Goal: Task Accomplishment & Management: Manage account settings

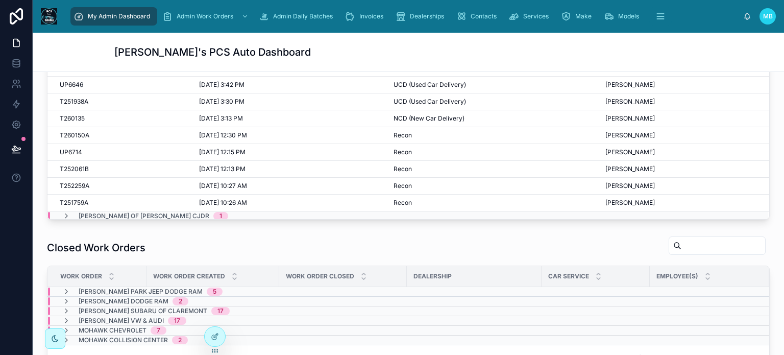
scroll to position [459, 0]
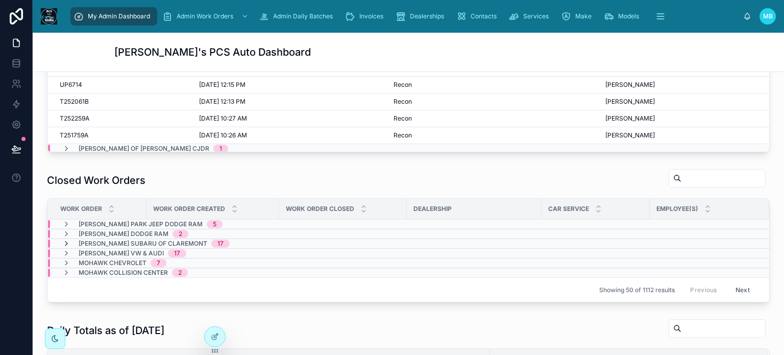
click at [65, 241] on icon at bounding box center [66, 243] width 8 height 8
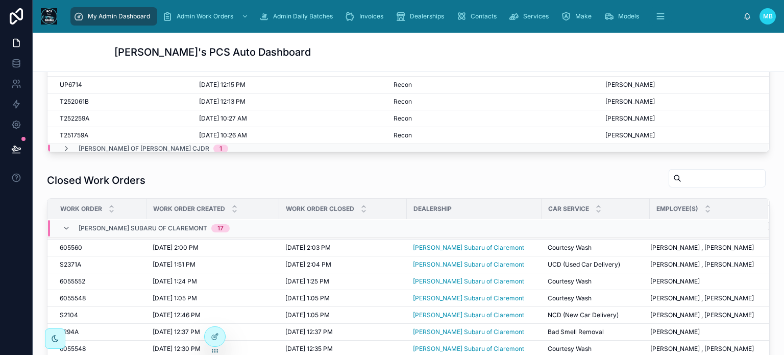
scroll to position [0, 0]
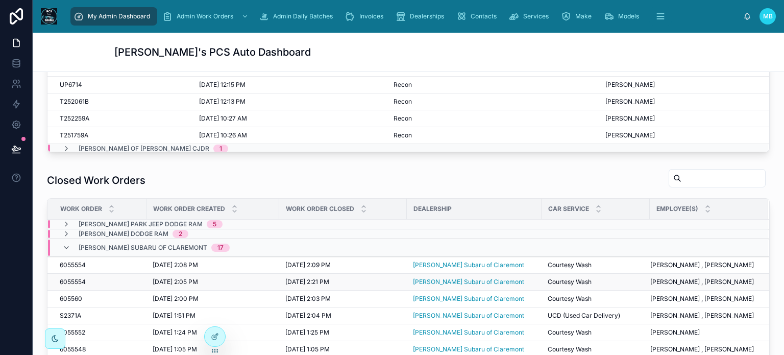
click at [73, 286] on span "6055554" at bounding box center [73, 282] width 26 height 8
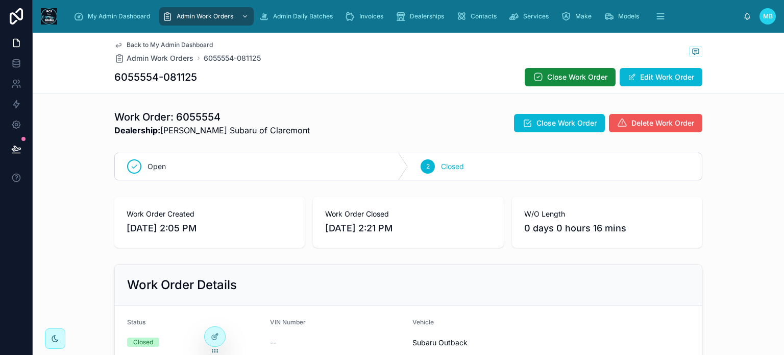
click at [636, 124] on span "Delete Work Order" at bounding box center [662, 123] width 63 height 10
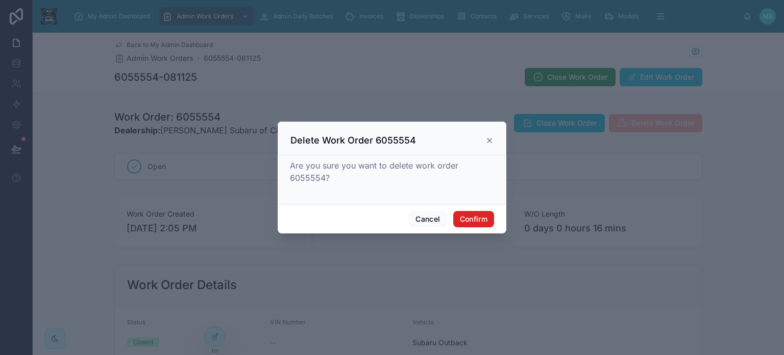
click at [482, 220] on button "Confirm" at bounding box center [473, 219] width 41 height 16
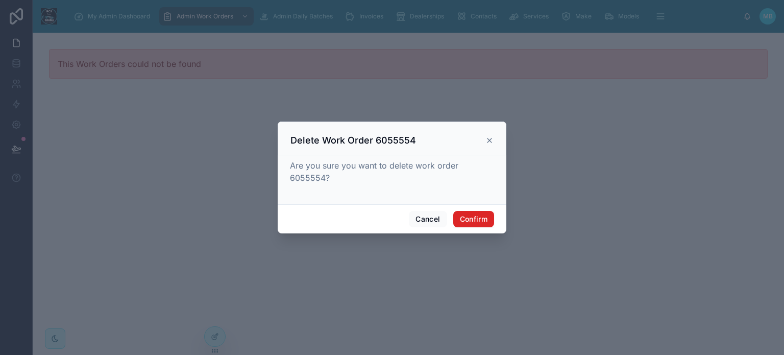
click at [479, 218] on button "Confirm" at bounding box center [473, 219] width 41 height 16
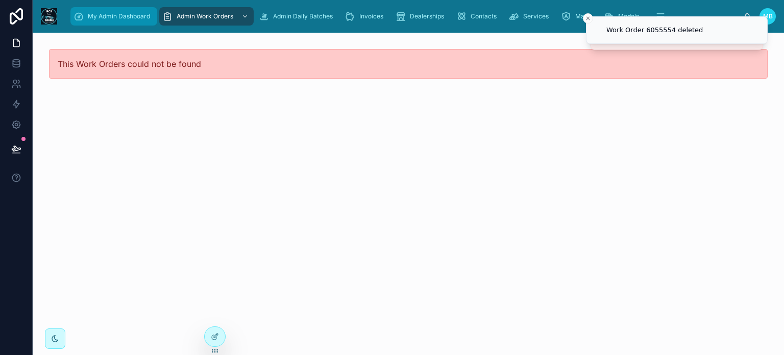
click at [79, 20] on icon "scrollable content" at bounding box center [78, 16] width 10 height 10
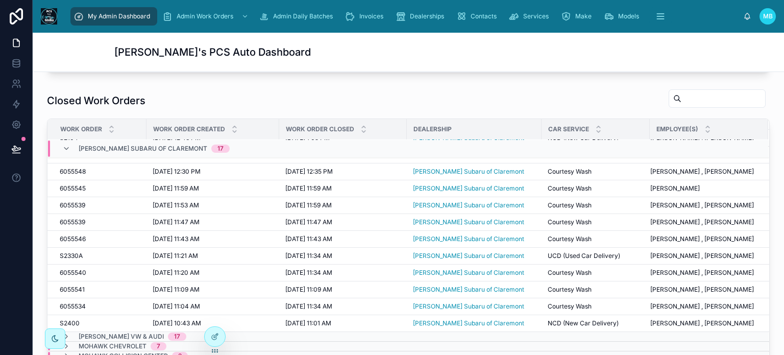
scroll to position [561, 0]
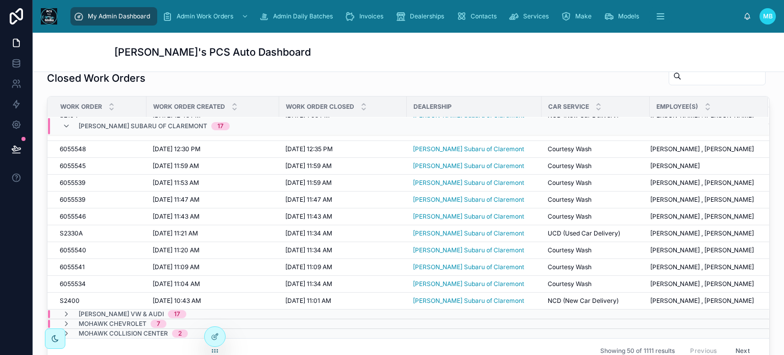
click at [728, 342] on button "Next" at bounding box center [742, 350] width 29 height 16
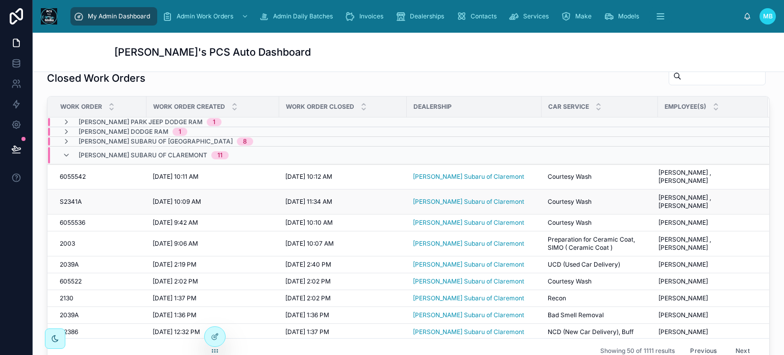
click at [69, 202] on span "S2341A" at bounding box center [71, 201] width 22 height 8
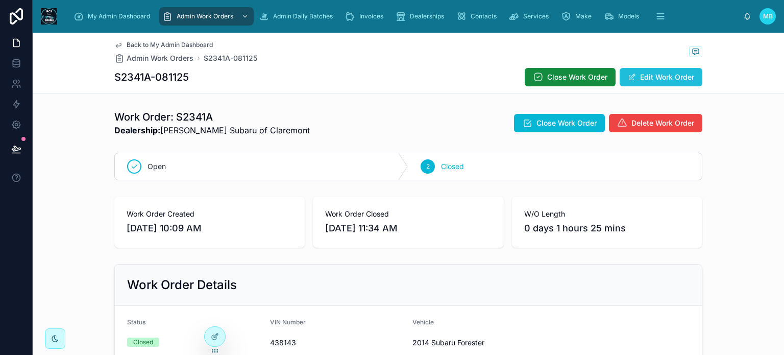
click at [638, 77] on button "Edit Work Order" at bounding box center [660, 77] width 83 height 18
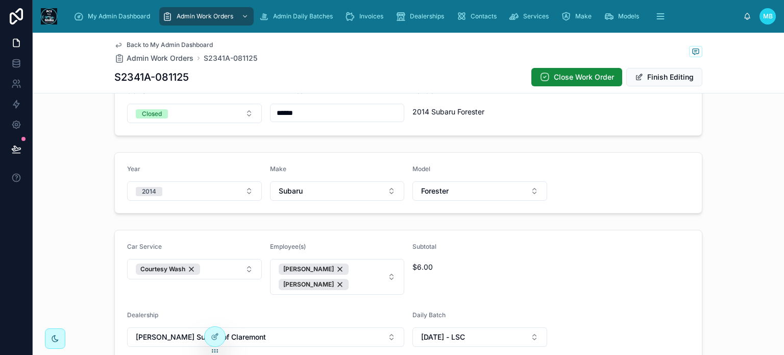
scroll to position [255, 0]
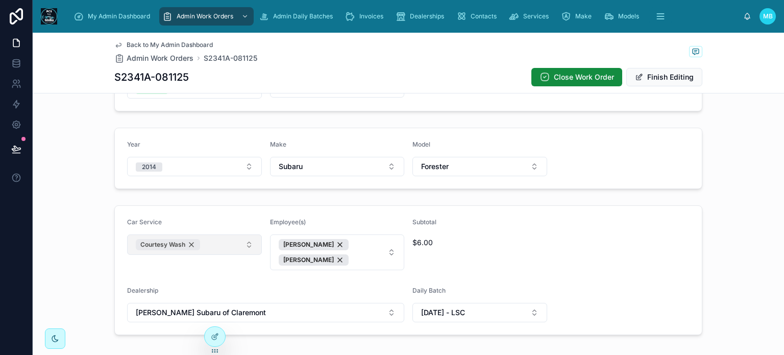
click at [188, 244] on div "Courtesy Wash" at bounding box center [168, 244] width 64 height 11
click at [177, 243] on button "Select Button" at bounding box center [194, 242] width 135 height 17
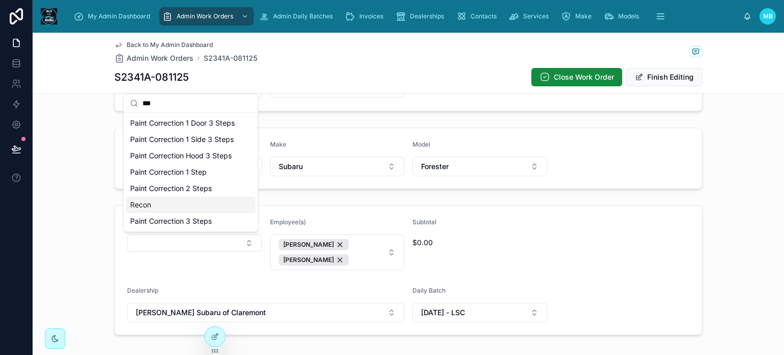
type input "***"
click at [136, 203] on span "Recon" at bounding box center [140, 204] width 21 height 10
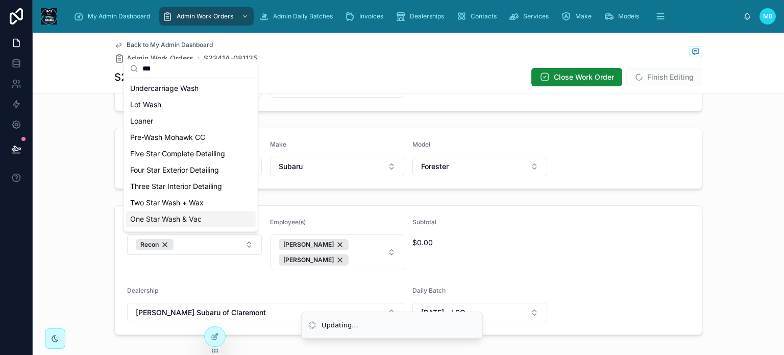
click at [582, 253] on form "Car Service Recon Employee(s) Vanessa Santos Camila Ferreira Subtotal $0.00 Dea…" at bounding box center [408, 270] width 587 height 129
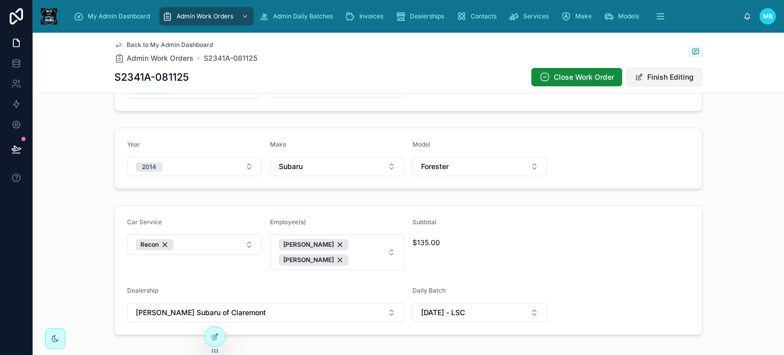
click at [661, 77] on button "Finish Editing" at bounding box center [664, 77] width 76 height 18
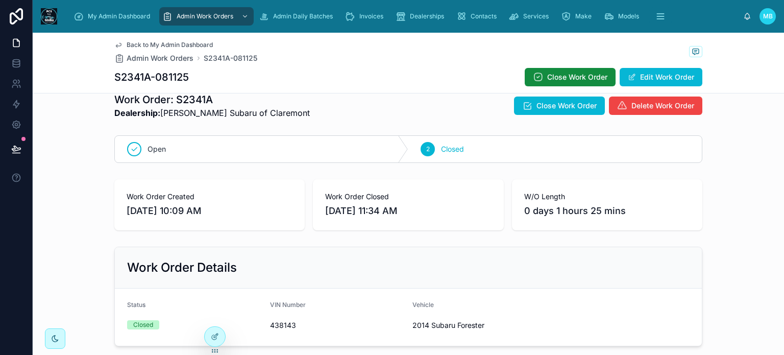
scroll to position [0, 0]
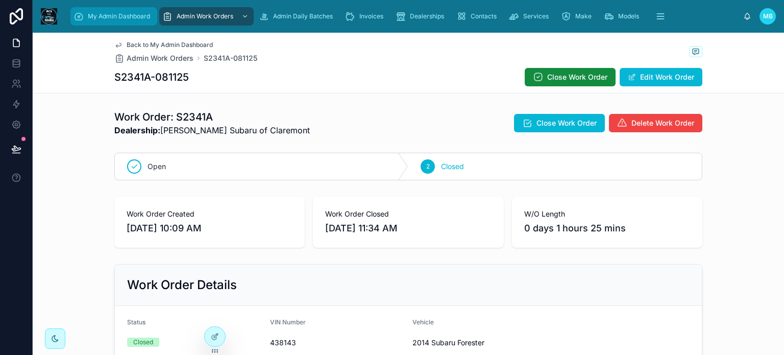
click at [106, 14] on span "My Admin Dashboard" at bounding box center [119, 16] width 62 height 8
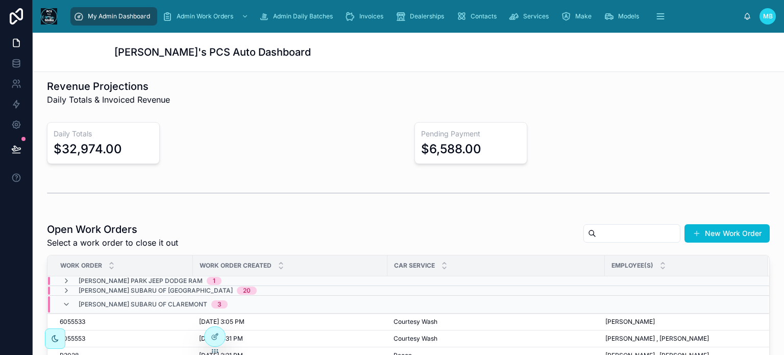
scroll to position [204, 0]
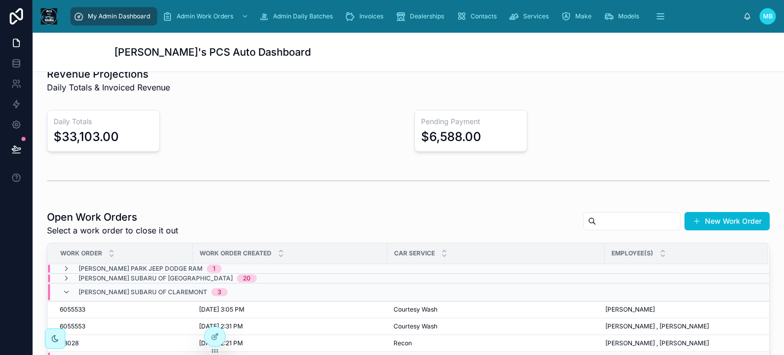
scroll to position [255, 0]
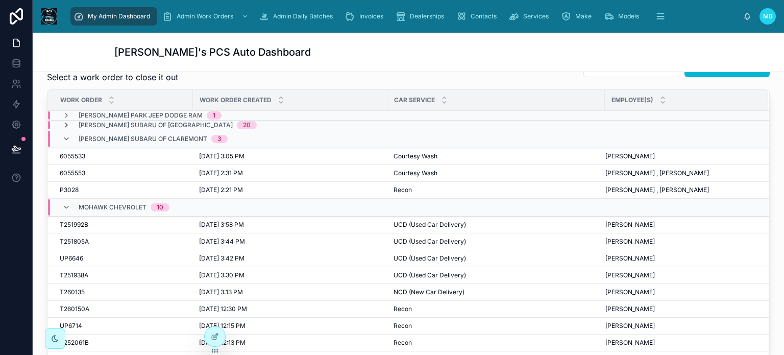
click at [65, 122] on icon at bounding box center [66, 125] width 8 height 8
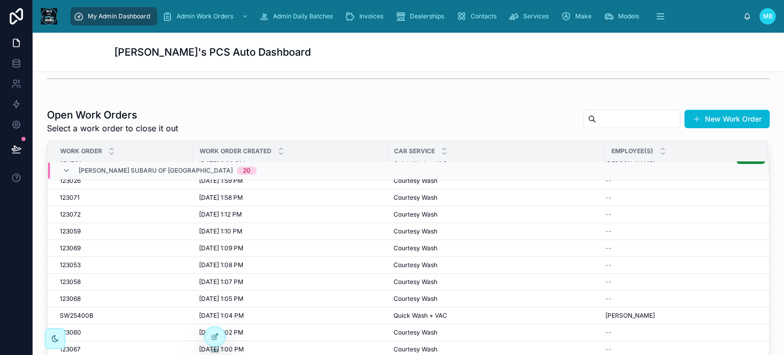
scroll to position [0, 0]
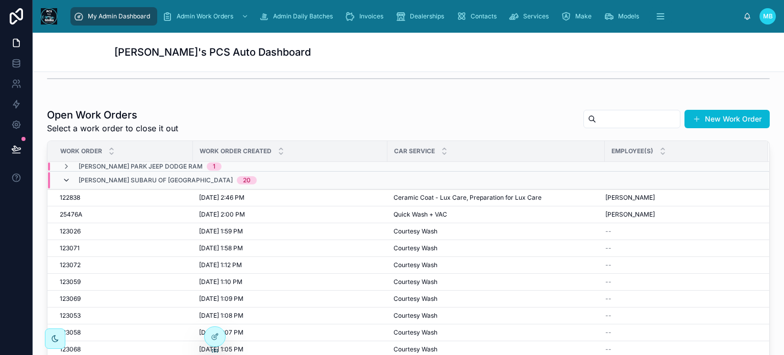
click at [66, 179] on icon at bounding box center [66, 180] width 8 height 8
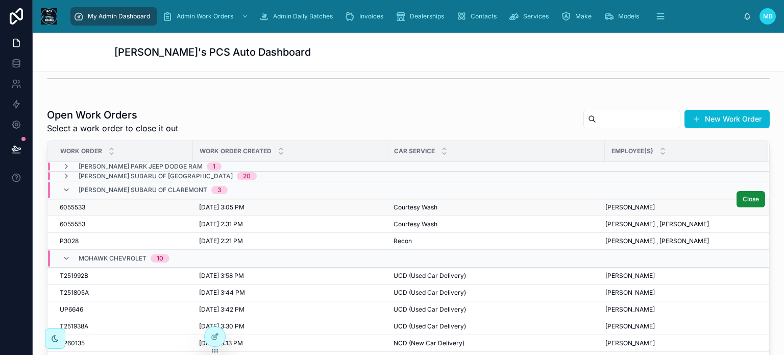
click at [74, 205] on span "6055533" at bounding box center [73, 207] width 26 height 8
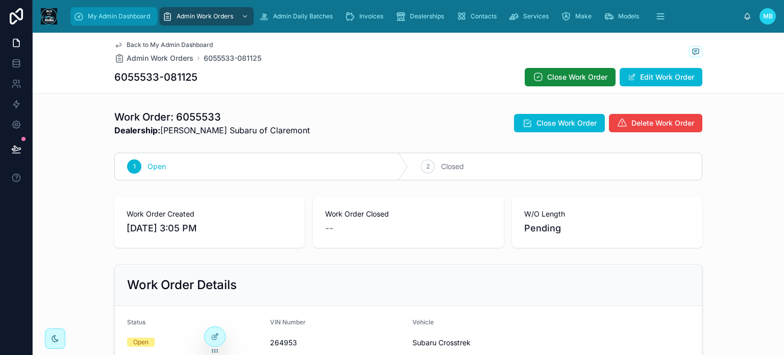
click at [107, 12] on span "My Admin Dashboard" at bounding box center [119, 16] width 62 height 8
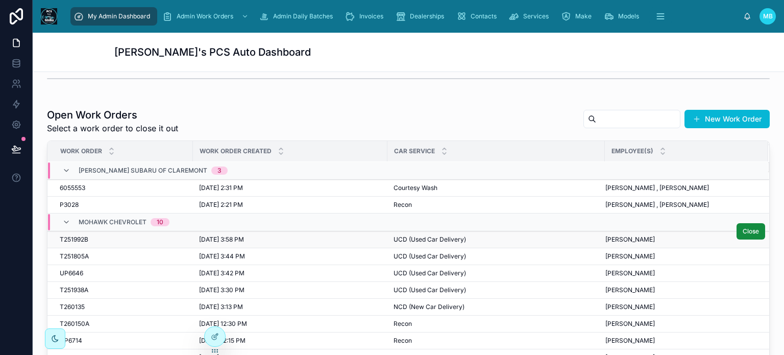
scroll to position [37, 0]
click at [74, 183] on span "6055553" at bounding box center [73, 187] width 26 height 8
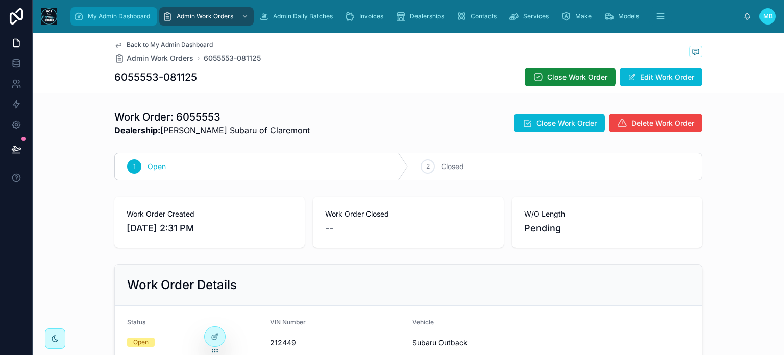
click at [83, 17] on icon "scrollable content" at bounding box center [78, 16] width 10 height 10
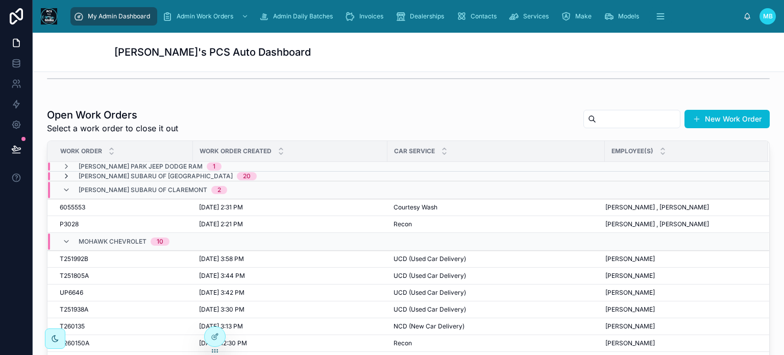
click at [65, 173] on icon at bounding box center [66, 176] width 8 height 8
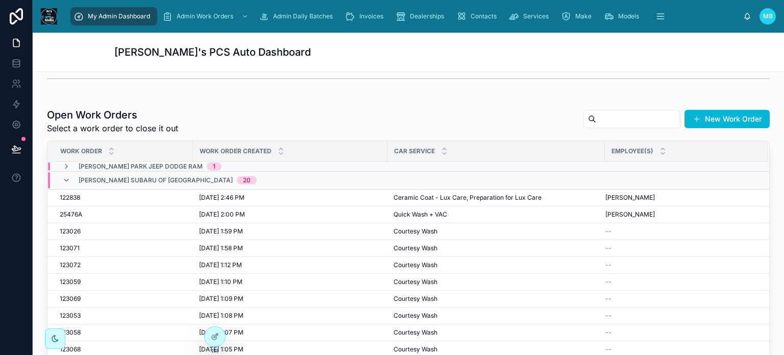
click at [124, 180] on span "[PERSON_NAME] Subaru of [GEOGRAPHIC_DATA]" at bounding box center [156, 180] width 154 height 8
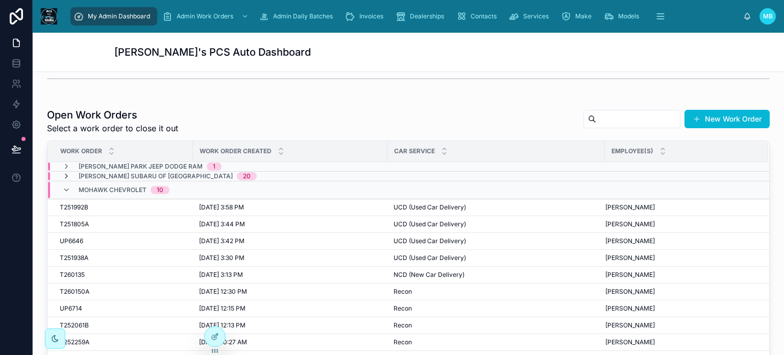
click at [65, 175] on icon at bounding box center [66, 176] width 8 height 8
